Goal: Task Accomplishment & Management: Complete application form

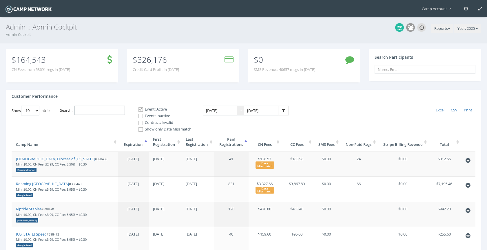
click at [97, 113] on input "Search:" at bounding box center [99, 111] width 50 height 10
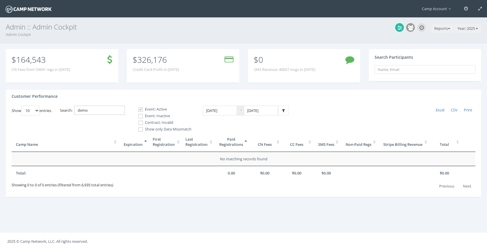
type input "demo"
click at [143, 114] on span at bounding box center [140, 115] width 5 height 5
click at [140, 114] on input "Event: Inactive" at bounding box center [137, 115] width 5 height 5
checkbox input "true"
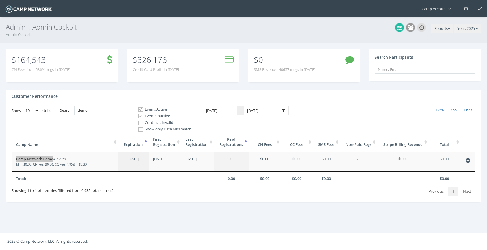
drag, startPoint x: 43, startPoint y: 158, endPoint x: 58, endPoint y: 3, distance: 156.4
click at [0, 0] on main "Camp Account My Profile My Events My Team" at bounding box center [243, 125] width 487 height 250
click at [431, 26] on button "Reports" at bounding box center [442, 28] width 22 height 9
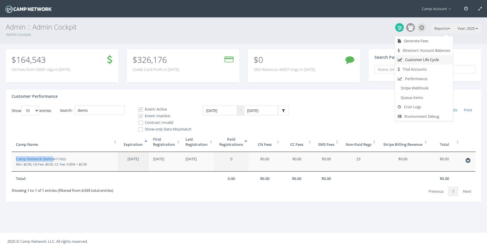
click at [430, 59] on link "Customer Life Cycle" at bounding box center [424, 60] width 58 height 10
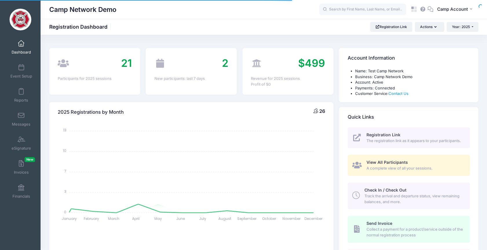
select select
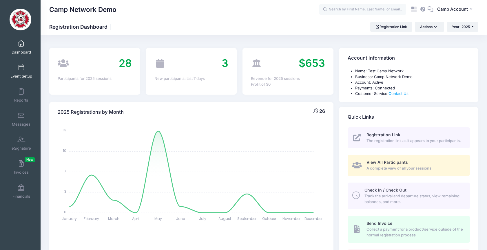
click at [28, 73] on link "Event Setup" at bounding box center [21, 71] width 27 height 20
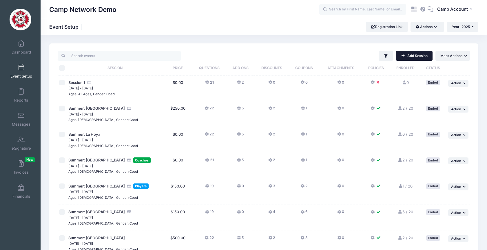
click at [417, 57] on link "Add Session" at bounding box center [414, 56] width 36 height 10
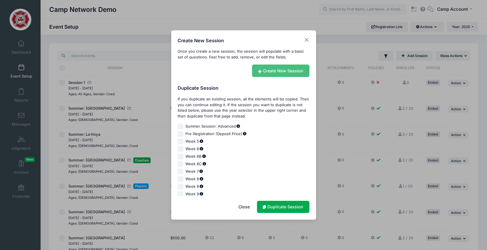
click at [262, 69] on link "Create New Session" at bounding box center [280, 71] width 57 height 12
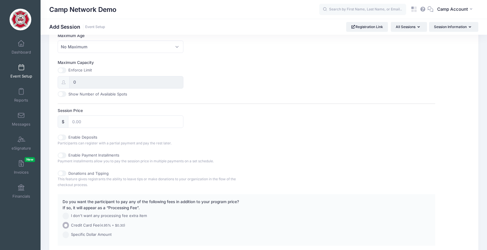
scroll to position [208, 0]
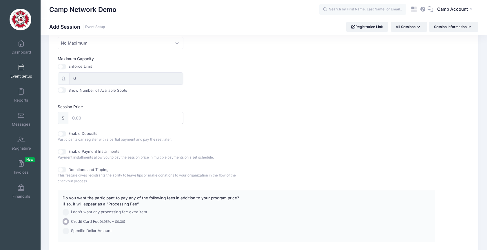
click at [82, 120] on input "Session Price" at bounding box center [125, 118] width 115 height 12
type input "500"
type input "500.00"
type input "0.00"
click at [197, 143] on div "Session Name Accept Payments No Yes Start Date End Date Gender Please select Co…" at bounding box center [246, 51] width 377 height 382
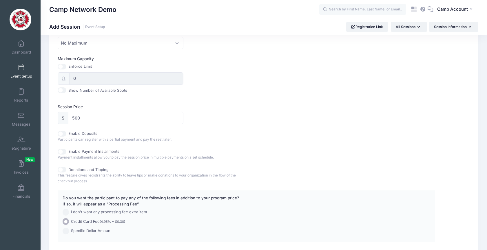
click at [65, 152] on input "Enable Payment Installments" at bounding box center [62, 152] width 9 height 6
checkbox input "true"
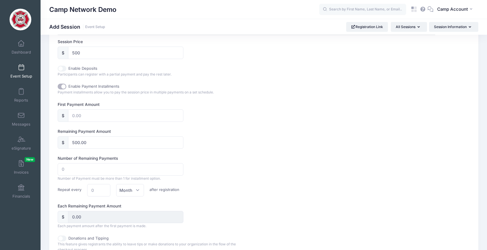
scroll to position [274, 0]
click at [85, 118] on input "text" at bounding box center [125, 115] width 115 height 12
type input "1"
type input "499.00"
type input "10"
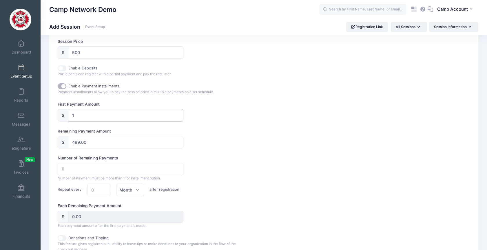
type input "490.00"
type input "100"
type input "400.00"
type input "100"
type input "1"
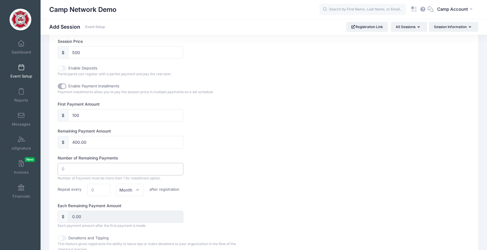
type input "400.00"
click at [177, 168] on input "1" at bounding box center [121, 169] width 126 height 12
type input "2"
type input "200.00"
click at [177, 168] on input "2" at bounding box center [121, 169] width 126 height 12
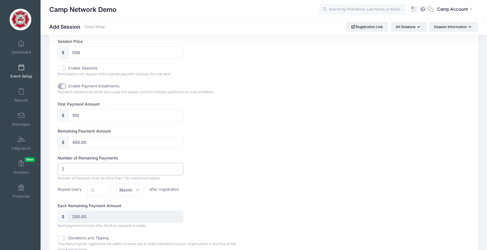
type input "3"
type input "133.33"
click at [177, 168] on input "3" at bounding box center [121, 169] width 126 height 12
type input "4"
type input "100.00"
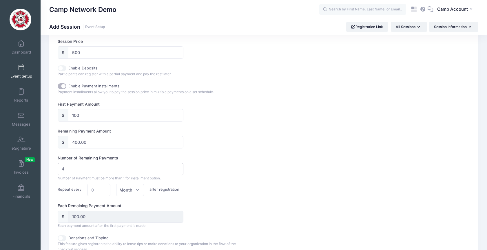
type input "4"
click at [177, 168] on input "4" at bounding box center [121, 169] width 126 height 12
click at [210, 178] on div "Number of Remaining Payments 4 Number of Payment must be more than 1 for instal…" at bounding box center [246, 175] width 377 height 41
type input "1"
click at [103, 188] on input "1" at bounding box center [98, 190] width 23 height 12
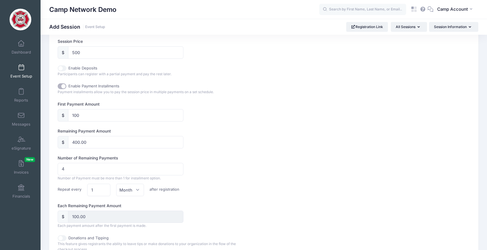
click at [200, 186] on div "Repeat every 1 Select a period Day Week Month Month after registration" at bounding box center [246, 190] width 383 height 12
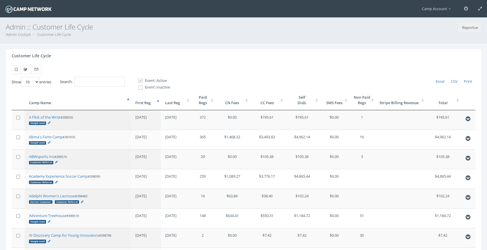
click at [153, 104] on th "First Reg" at bounding box center [146, 100] width 30 height 20
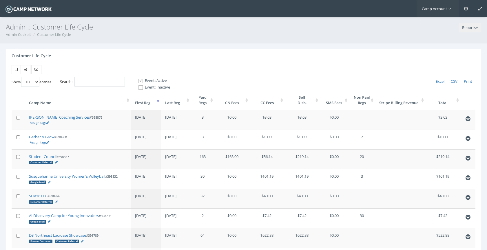
click at [441, 10] on span "Camp Account" at bounding box center [437, 8] width 32 height 5
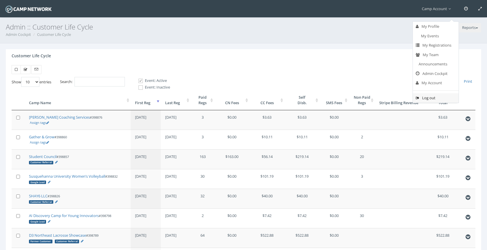
click at [429, 99] on link "Log out" at bounding box center [435, 98] width 46 height 10
